Goal: Task Accomplishment & Management: Manage account settings

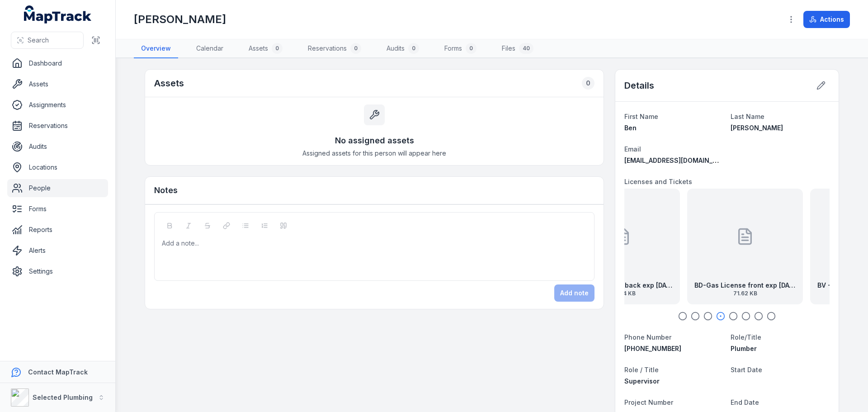
drag, startPoint x: 652, startPoint y: 253, endPoint x: 790, endPoint y: 246, distance: 138.6
click at [524, 247] on div "BD - Police Clearance exp [DATE] 180.55 KB BD-Gas License back exp [DATE] 137.6…" at bounding box center [420, 247] width 205 height 116
drag, startPoint x: 732, startPoint y: 257, endPoint x: 804, endPoint y: 235, distance: 75.7
click at [785, 235] on div "BD-Gas License back exp [DATE] 137.64 KB" at bounding box center [727, 247] width 116 height 116
click at [666, 247] on div "BD - Police Clearance exp [DATE] 180.55 KB" at bounding box center [682, 247] width 116 height 116
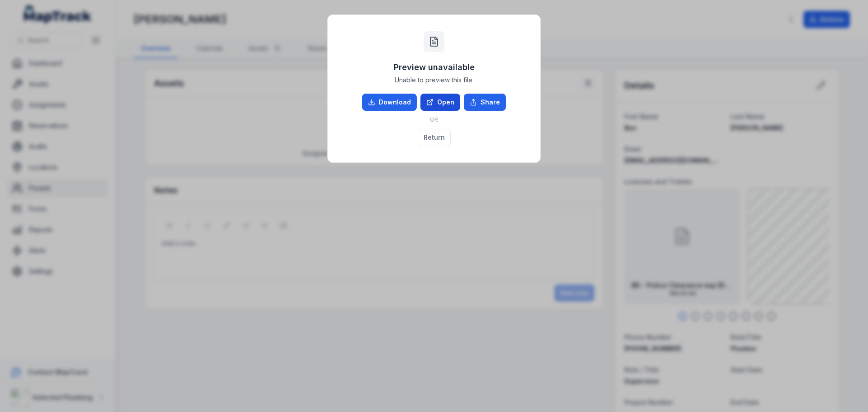
click at [451, 101] on link "Open" at bounding box center [441, 102] width 40 height 17
click at [428, 134] on button "Return" at bounding box center [434, 137] width 33 height 17
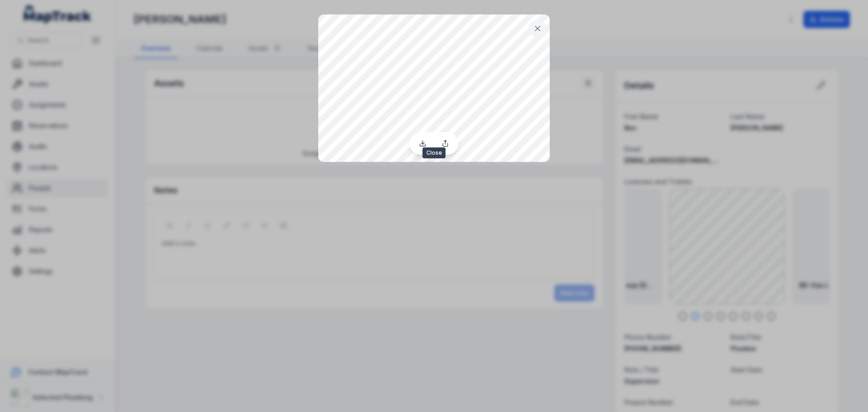
click at [541, 23] on button at bounding box center [537, 28] width 17 height 17
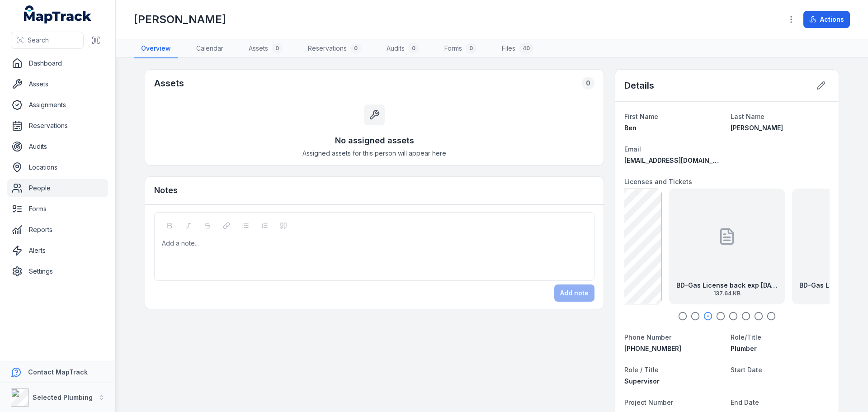
click at [696, 222] on div "BD-Gas License back exp [DATE] 137.64 KB" at bounding box center [727, 247] width 116 height 116
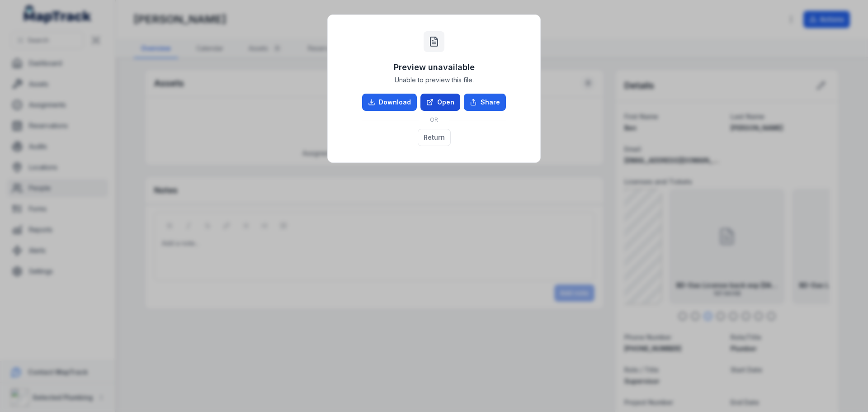
click at [437, 99] on link "Open" at bounding box center [441, 102] width 40 height 17
click at [438, 102] on link "Open" at bounding box center [441, 102] width 40 height 17
click at [434, 140] on button "Return" at bounding box center [434, 137] width 33 height 17
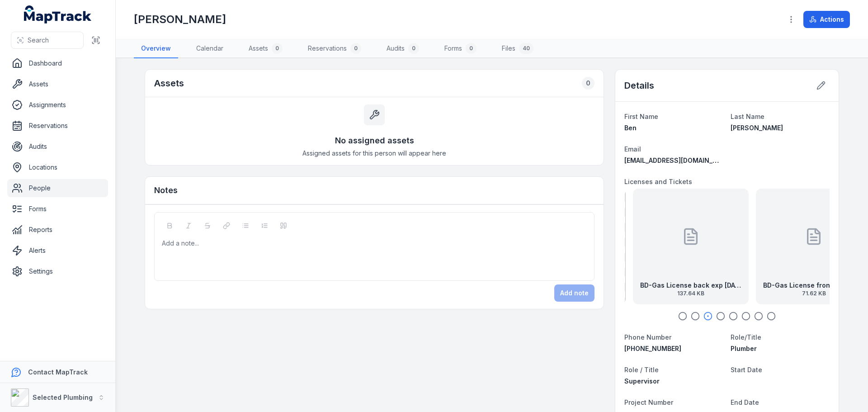
drag, startPoint x: 728, startPoint y: 248, endPoint x: 691, endPoint y: 249, distance: 36.2
click at [691, 249] on div at bounding box center [691, 236] width 18 height 81
drag, startPoint x: 748, startPoint y: 258, endPoint x: 681, endPoint y: 258, distance: 67.8
click at [681, 258] on div "BD-Gas License back exp [DATE] 137.64 KB" at bounding box center [727, 247] width 116 height 116
click at [704, 254] on div "BD-Gas License front exp [DATE] 71.62 KB" at bounding box center [728, 247] width 116 height 116
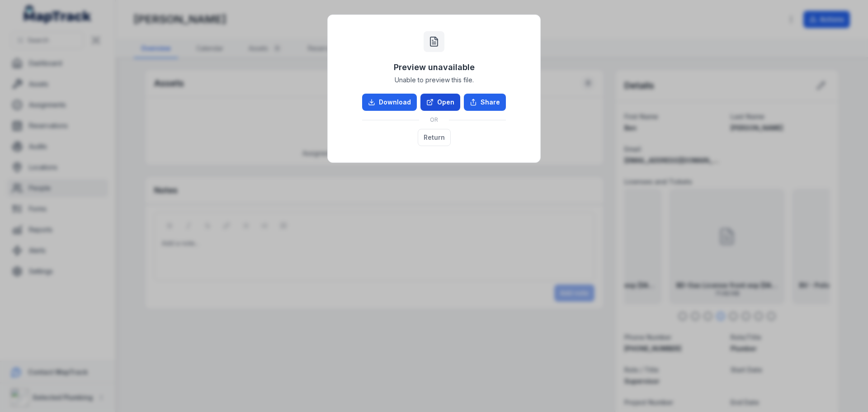
click at [441, 101] on link "Open" at bounding box center [441, 102] width 40 height 17
click at [433, 137] on button "Return" at bounding box center [434, 137] width 33 height 17
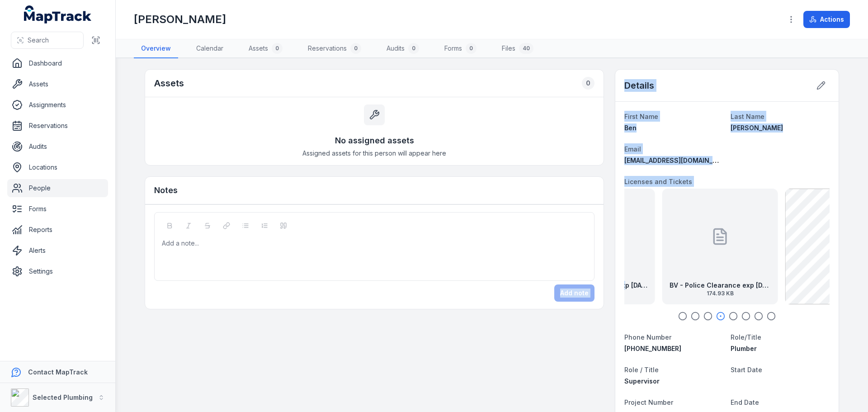
drag, startPoint x: 749, startPoint y: 280, endPoint x: 603, endPoint y: 282, distance: 145.6
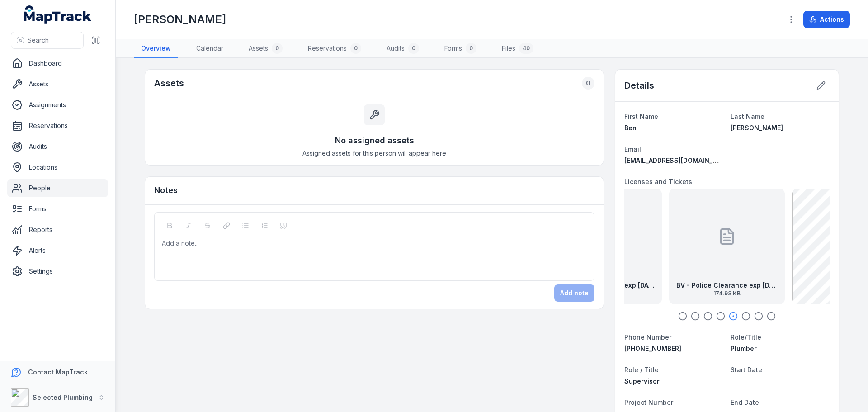
click at [688, 263] on div "BV - Police Clearance exp [DATE] 174.93 KB" at bounding box center [727, 247] width 116 height 116
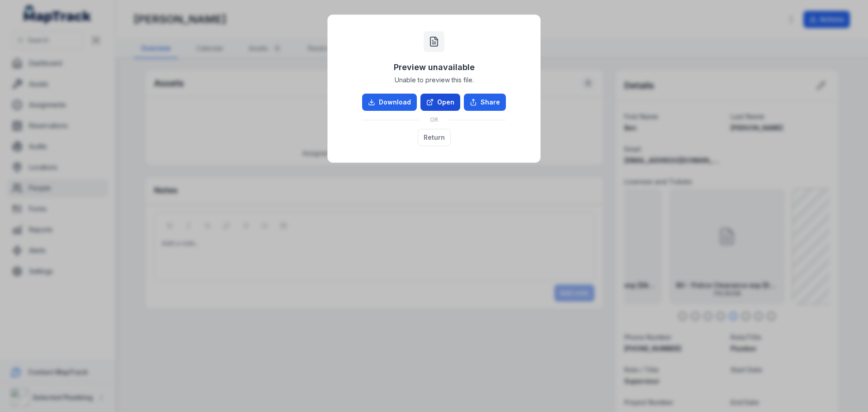
click at [447, 104] on link "Open" at bounding box center [441, 102] width 40 height 17
click at [440, 139] on button "Return" at bounding box center [434, 137] width 33 height 17
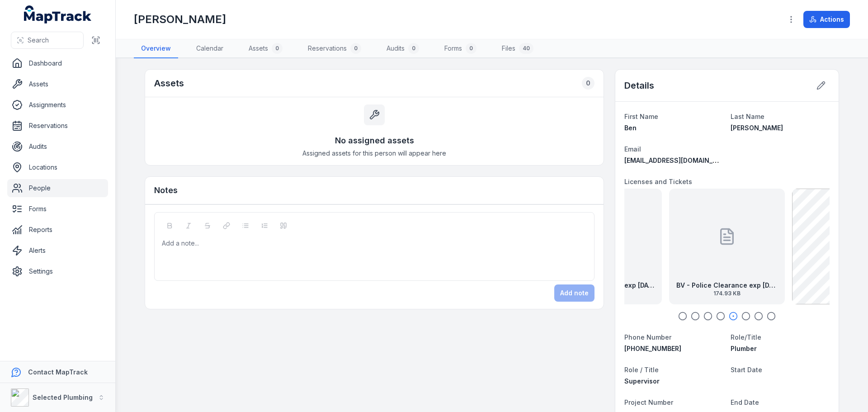
click at [722, 267] on div at bounding box center [727, 236] width 18 height 81
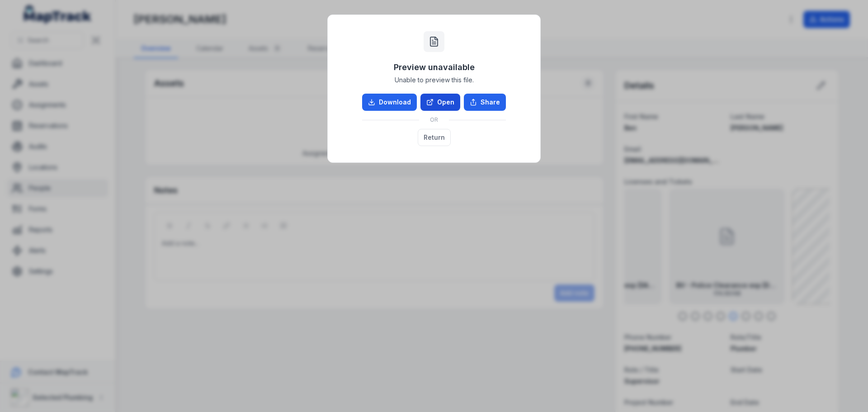
click at [442, 101] on link "Open" at bounding box center [441, 102] width 40 height 17
click at [430, 138] on button "Return" at bounding box center [434, 137] width 33 height 17
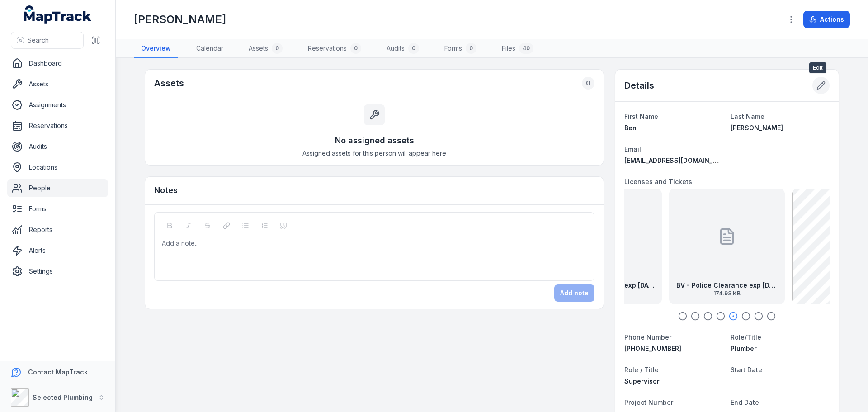
click at [817, 86] on icon at bounding box center [821, 85] width 9 height 9
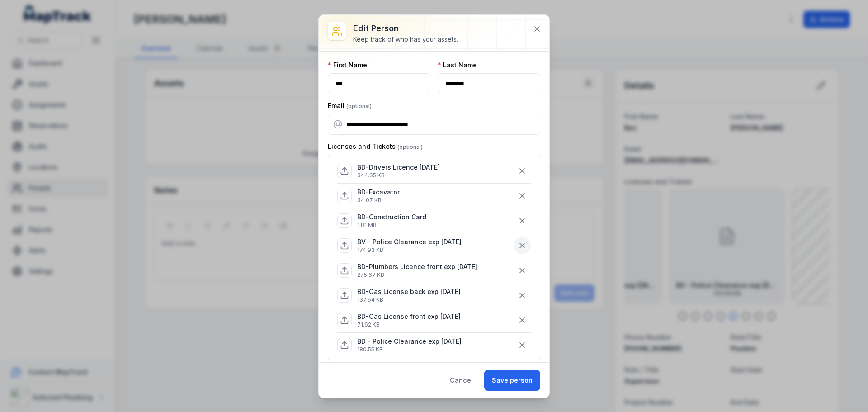
click at [518, 243] on icon "button" at bounding box center [522, 245] width 9 height 9
click at [509, 379] on button "Save person" at bounding box center [512, 380] width 56 height 21
